Goal: Information Seeking & Learning: Learn about a topic

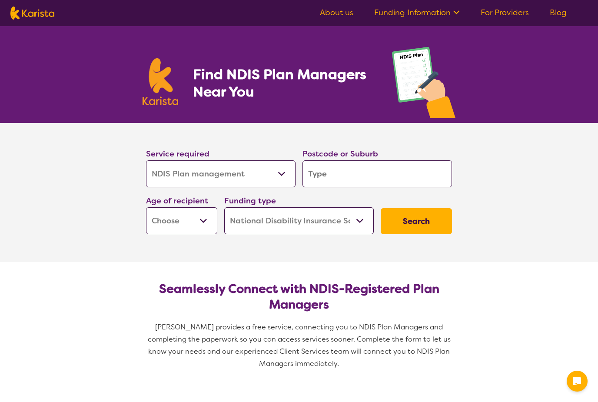
select select "NDIS Plan management"
select select "NDIS"
select select "NDIS Plan management"
select select "NDIS"
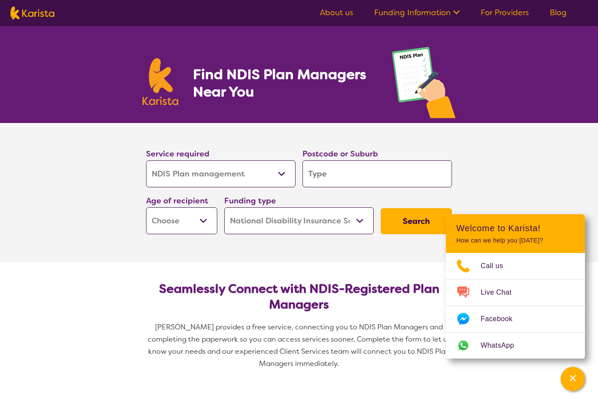
click at [333, 178] on input "search" at bounding box center [378, 173] width 150 height 27
click at [339, 180] on input "search" at bounding box center [378, 173] width 150 height 27
type input "B"
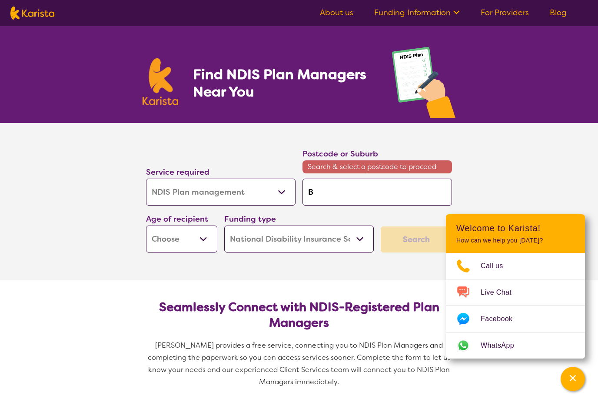
type input "Ba"
type input "[MEDICAL_DATA]"
type input "Ball"
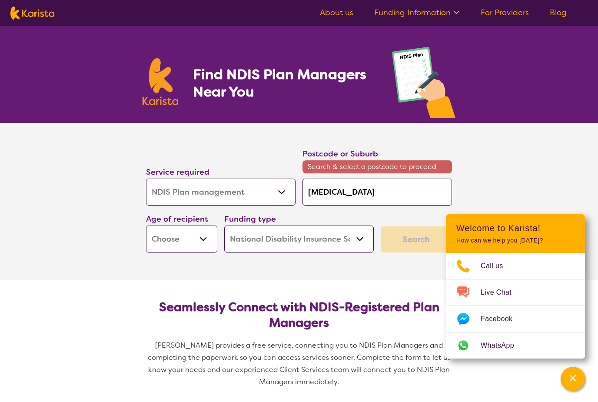
type input "Ball"
type input "Balla"
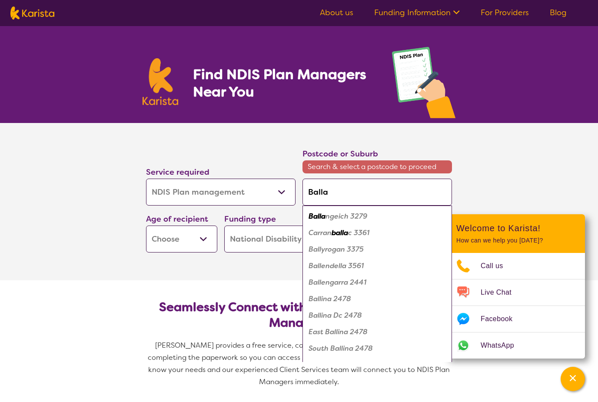
type input "Ballar"
type input "Ballara"
type input "Ballarat"
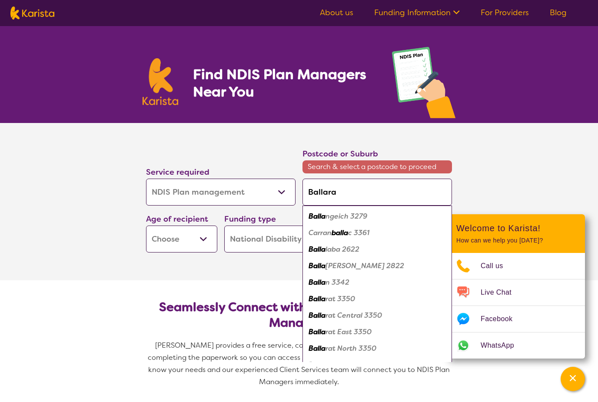
type input "Ballarat"
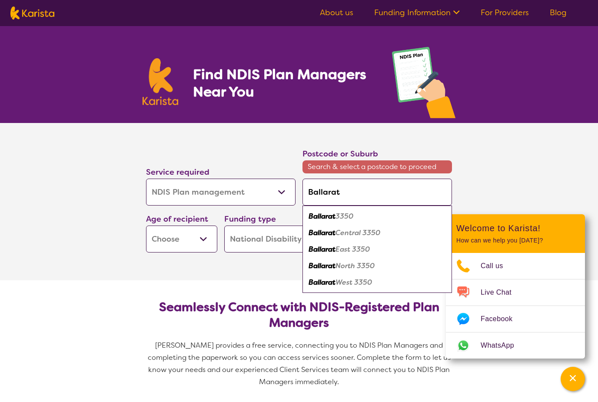
click at [341, 220] on em "3350" at bounding box center [345, 216] width 18 height 9
type input "3350"
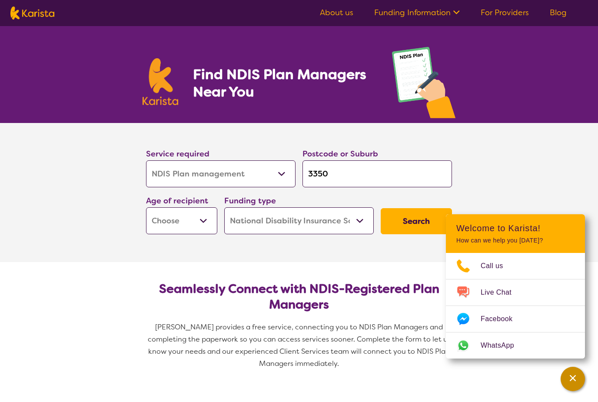
click at [575, 373] on div "Channel Menu" at bounding box center [572, 379] width 17 height 19
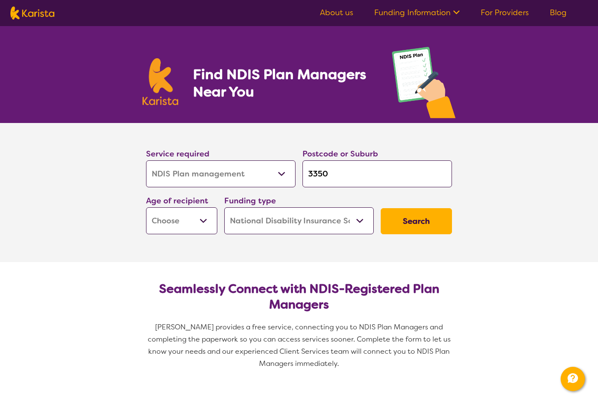
click at [206, 226] on select "Early Childhood - 0 to 9 Child - 10 to 11 Adolescent - 12 to 17 Adult - 18 to 6…" at bounding box center [181, 220] width 71 height 27
select select "AD"
click at [414, 226] on button "Search" at bounding box center [416, 221] width 71 height 26
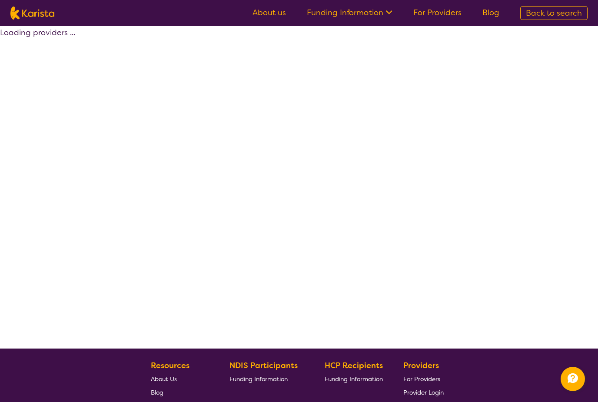
select select "by_score"
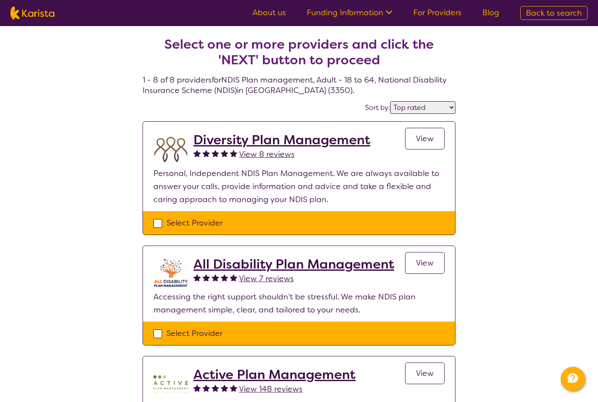
click at [270, 144] on h2 "Diversity Plan Management" at bounding box center [281, 140] width 177 height 16
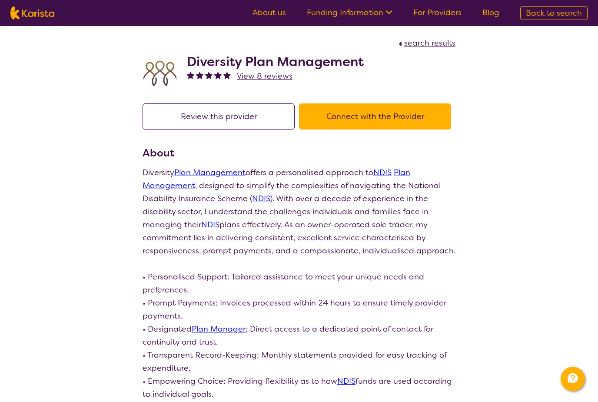
click at [276, 63] on h2 "Diversity Plan Management" at bounding box center [275, 62] width 177 height 16
select select "by_score"
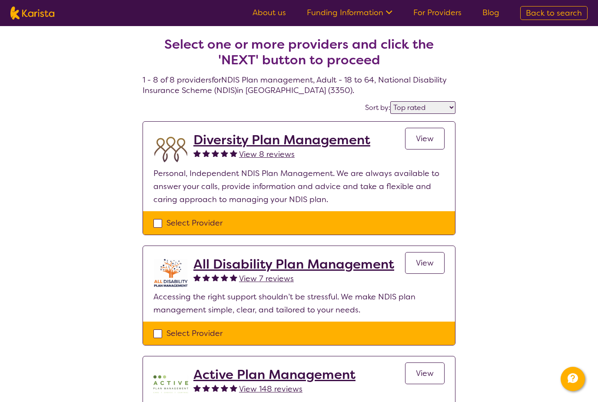
click at [425, 139] on span "View" at bounding box center [425, 138] width 18 height 10
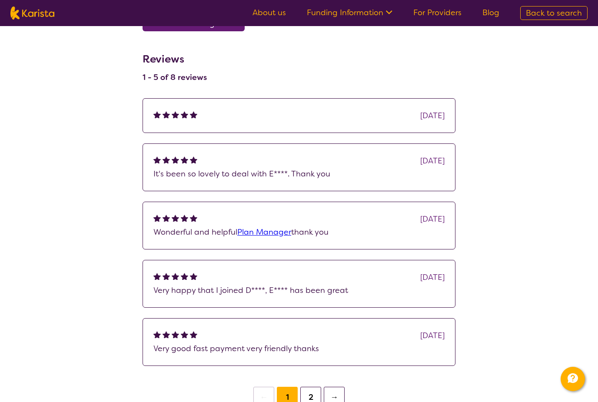
scroll to position [786, 0]
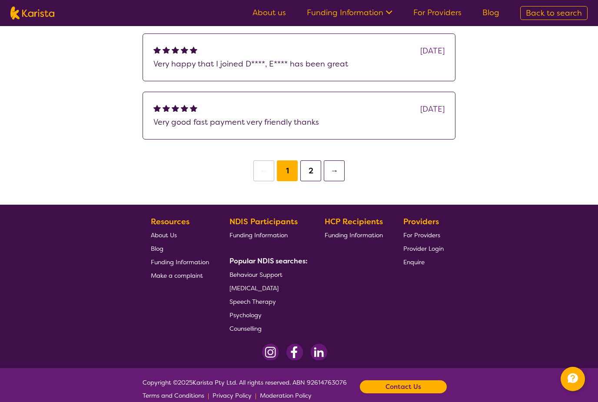
click at [401, 393] on b "Contact Us" at bounding box center [404, 386] width 36 height 13
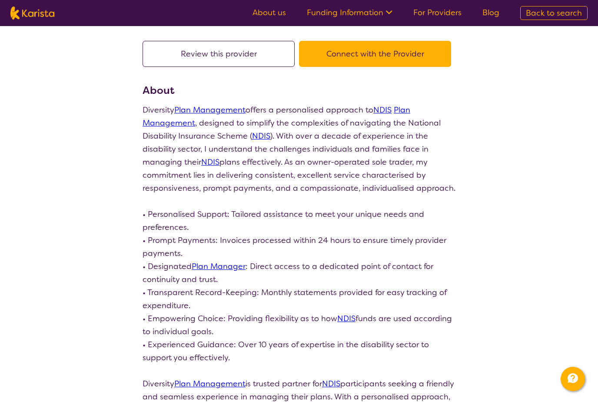
scroll to position [0, 0]
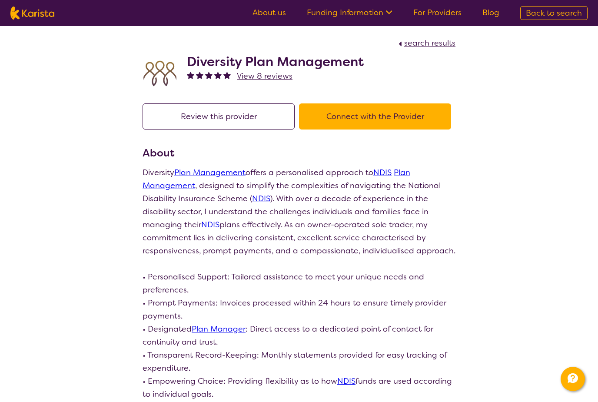
select select "by_score"
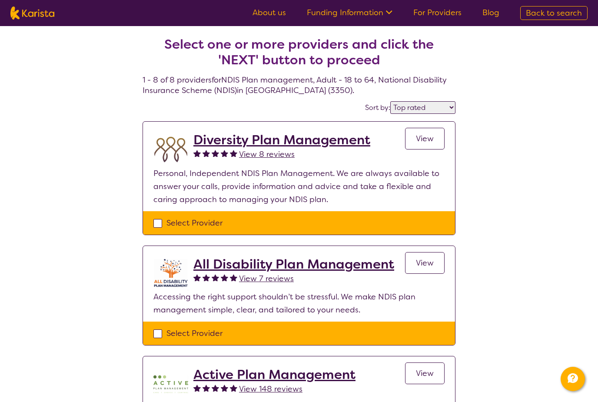
select select "NDIS Plan management"
select select "AD"
select select "NDIS"
select select "NDIS Plan management"
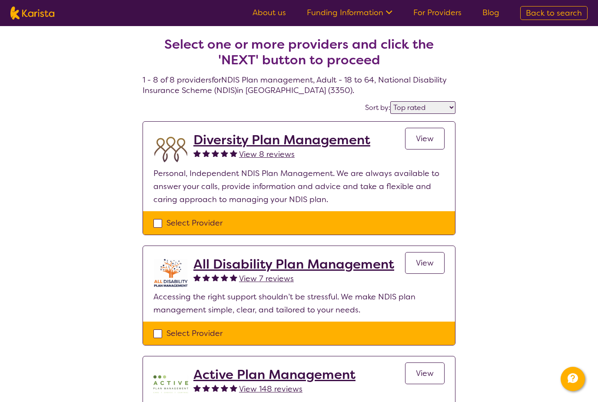
select select "AD"
select select "NDIS"
